Goal: Find specific page/section: Find specific page/section

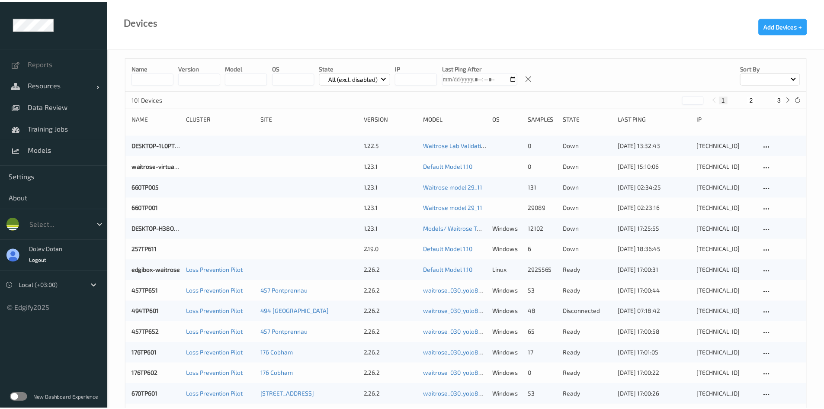
scroll to position [3, 0]
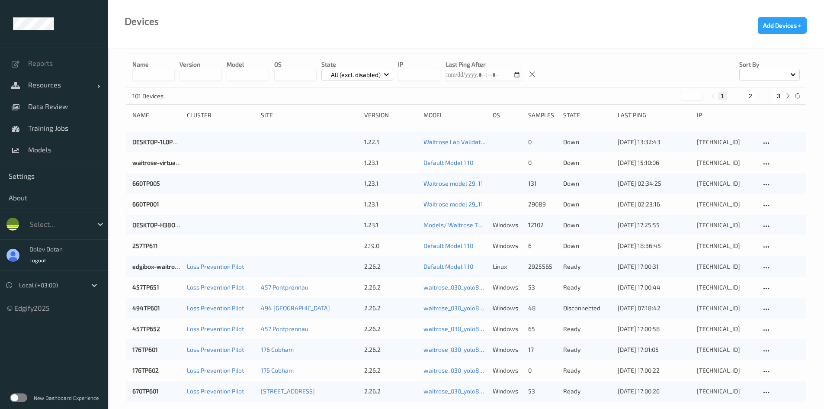
drag, startPoint x: 0, startPoint y: 0, endPoint x: 39, endPoint y: 223, distance: 226.1
click at [39, 223] on div at bounding box center [59, 224] width 58 height 10
click at [205, 12] on div "Devices Add Devices +" at bounding box center [466, 24] width 716 height 48
click at [19, 398] on label at bounding box center [18, 397] width 17 height 9
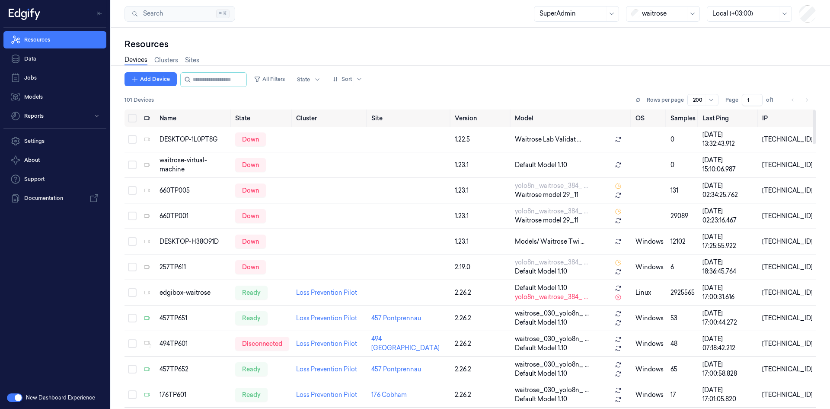
click at [643, 12] on input "text" at bounding box center [642, 13] width 1 height 9
click at [661, 137] on div "H-E-B" at bounding box center [647, 141] width 30 height 9
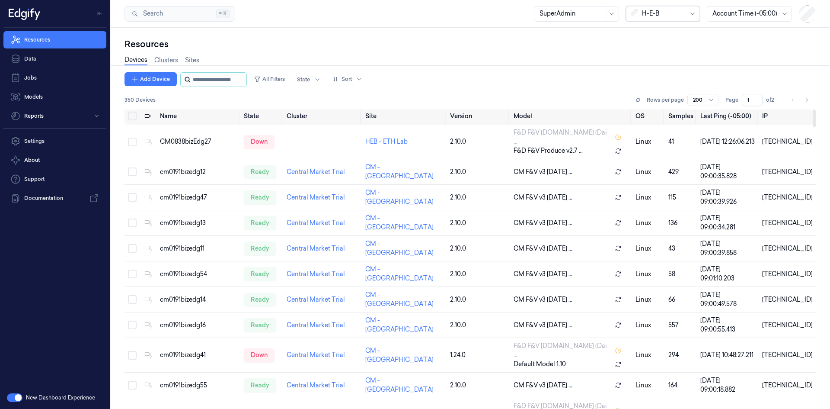
scroll to position [3, 0]
click at [215, 80] on input "string" at bounding box center [219, 80] width 52 height 14
type input "*"
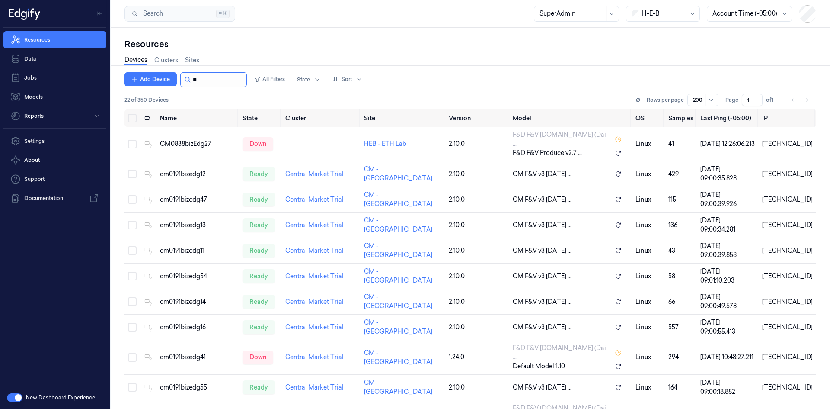
type input "*"
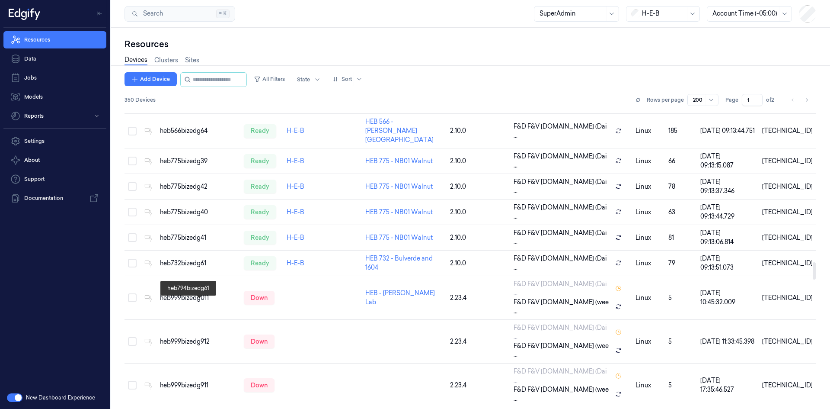
scroll to position [2615, 0]
click at [756, 39] on div "Resources" at bounding box center [471, 44] width 692 height 12
